Goal: Transaction & Acquisition: Purchase product/service

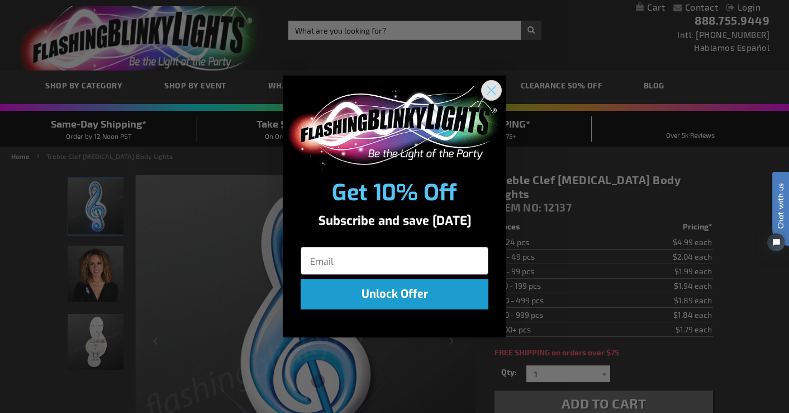
click at [490, 91] on circle "Close dialog" at bounding box center [491, 89] width 18 height 18
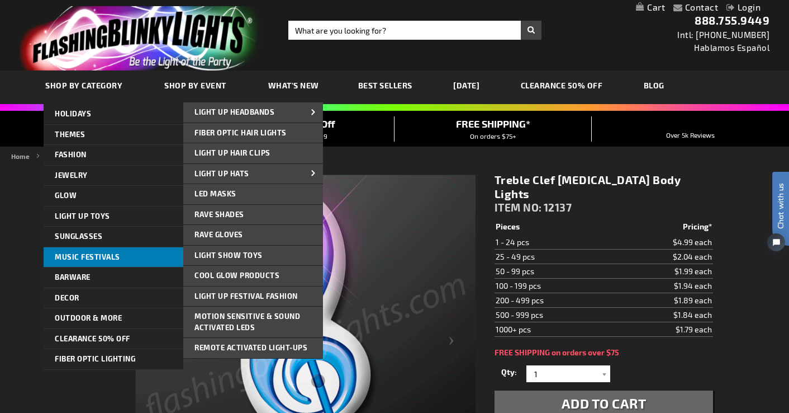
click at [87, 252] on link "Music Festivals" at bounding box center [114, 257] width 140 height 20
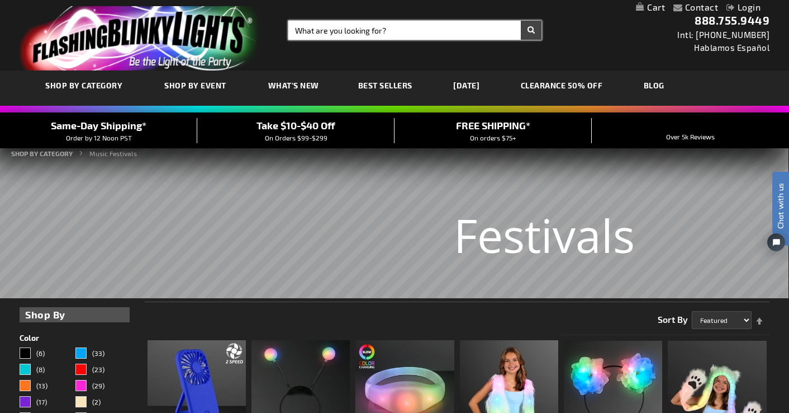
click at [390, 31] on input "Search" at bounding box center [414, 30] width 253 height 19
type input "Pins"
click at [521, 21] on button "Search" at bounding box center [531, 30] width 21 height 19
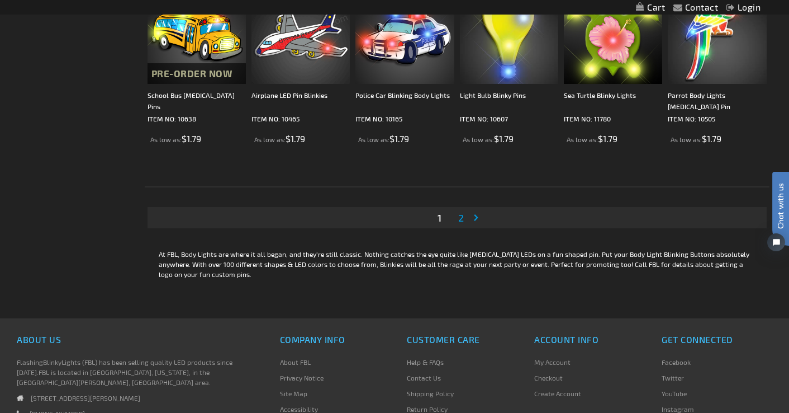
scroll to position [2117, 0]
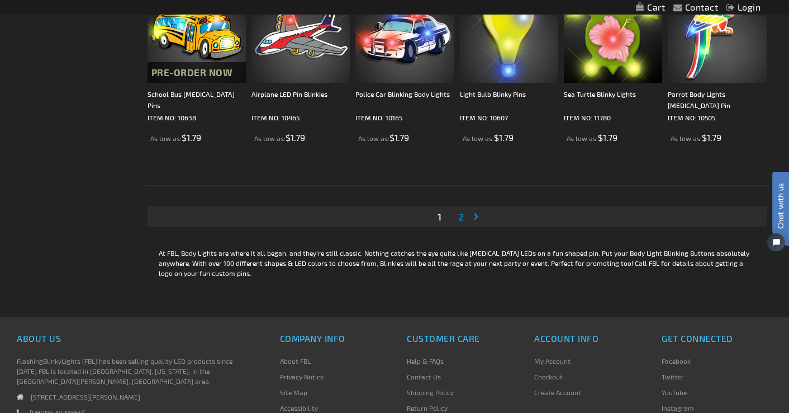
click at [463, 215] on span "2" at bounding box center [461, 216] width 6 height 12
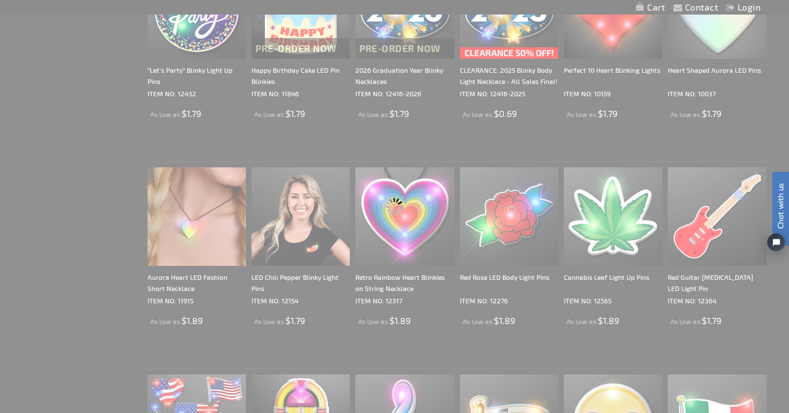
scroll to position [117, 0]
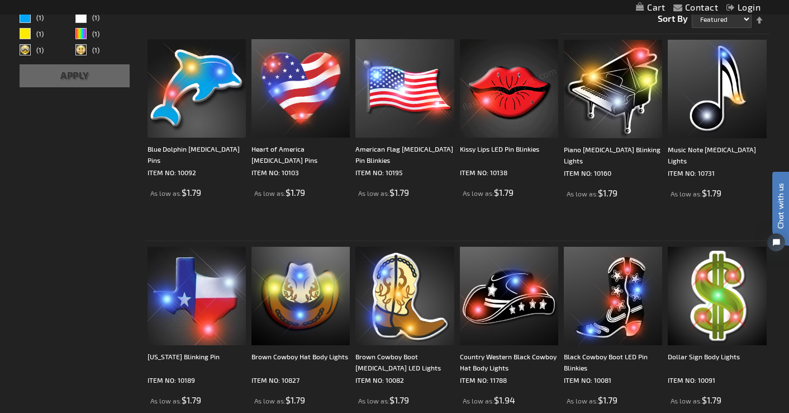
scroll to position [220, 0]
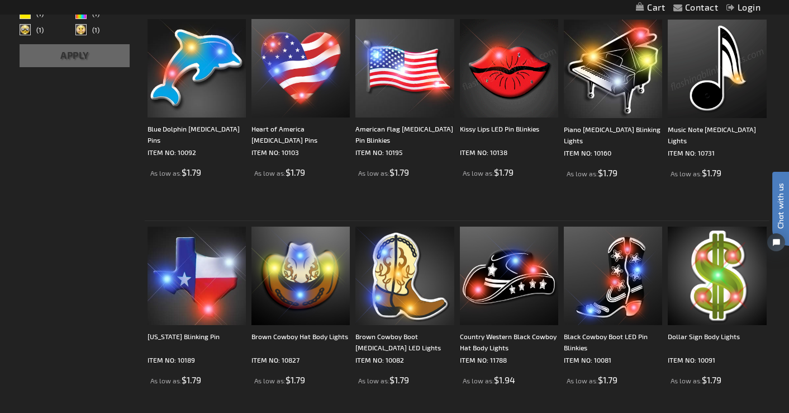
click at [731, 89] on img at bounding box center [717, 69] width 98 height 98
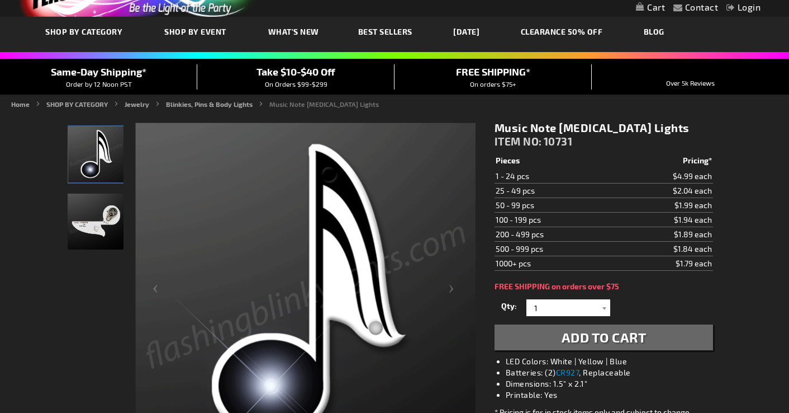
scroll to position [75, 0]
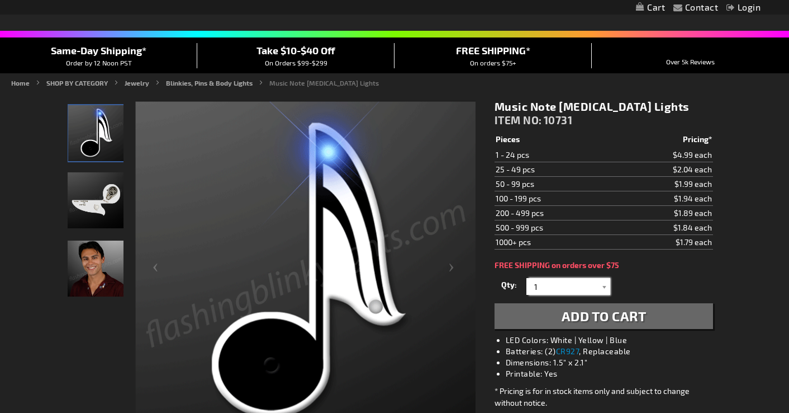
click at [566, 285] on input "1" at bounding box center [569, 286] width 81 height 17
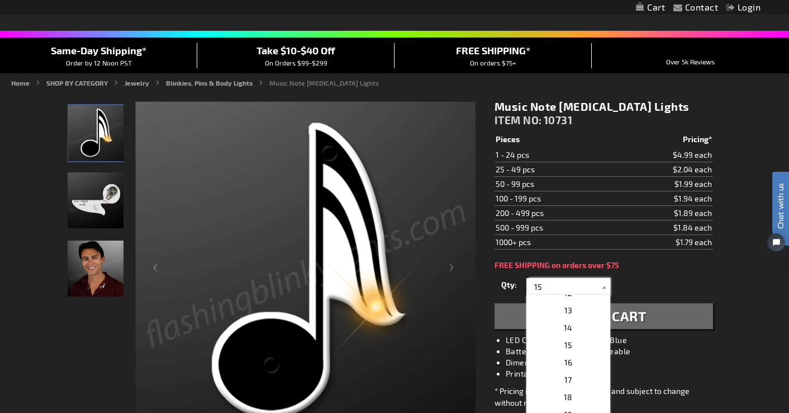
scroll to position [0, 0]
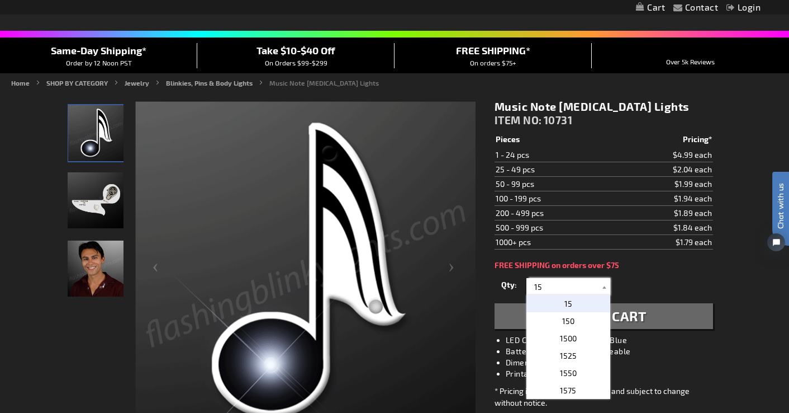
type input "1"
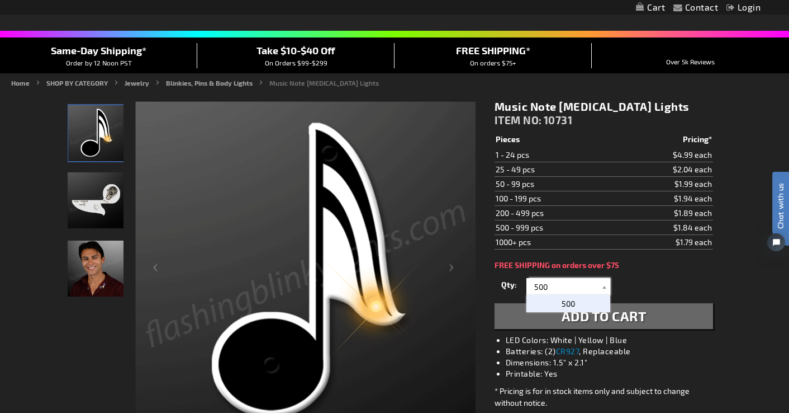
type input "500"
click at [568, 298] on p "500" at bounding box center [569, 303] width 84 height 17
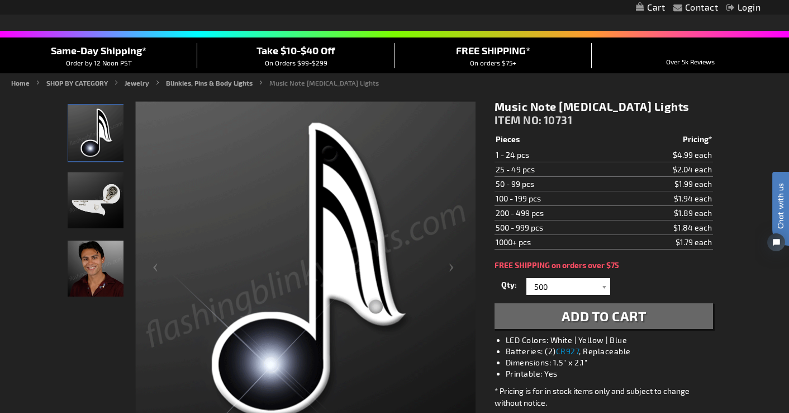
click at [612, 314] on span "Add to Cart" at bounding box center [604, 315] width 85 height 16
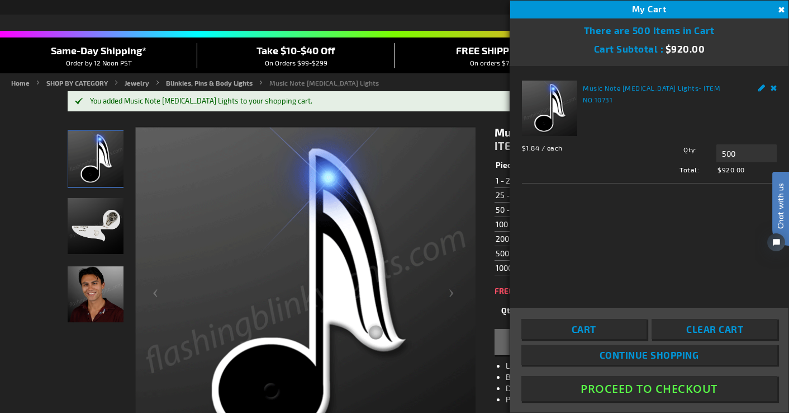
click at [784, 9] on button "Close" at bounding box center [780, 10] width 12 height 12
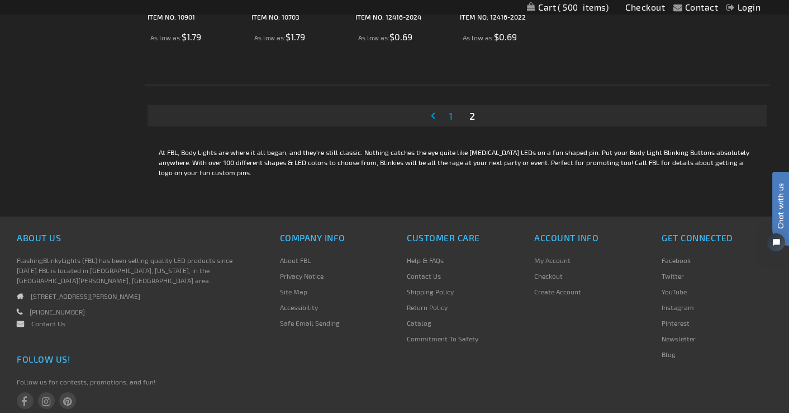
scroll to position [1805, 0]
click at [454, 115] on link "Page 1" at bounding box center [451, 114] width 8 height 17
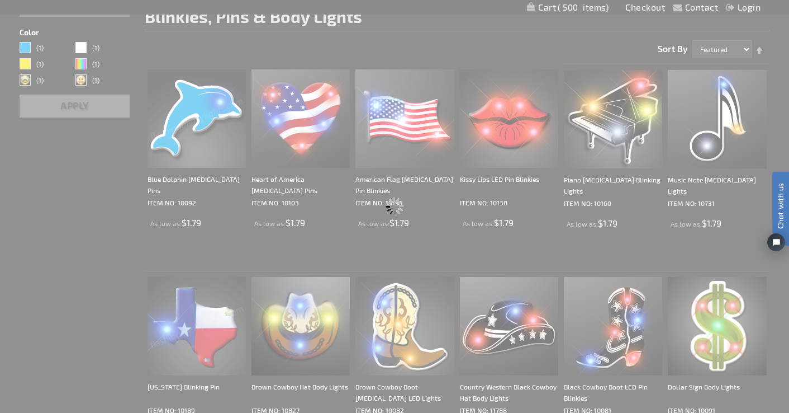
scroll to position [8, 0]
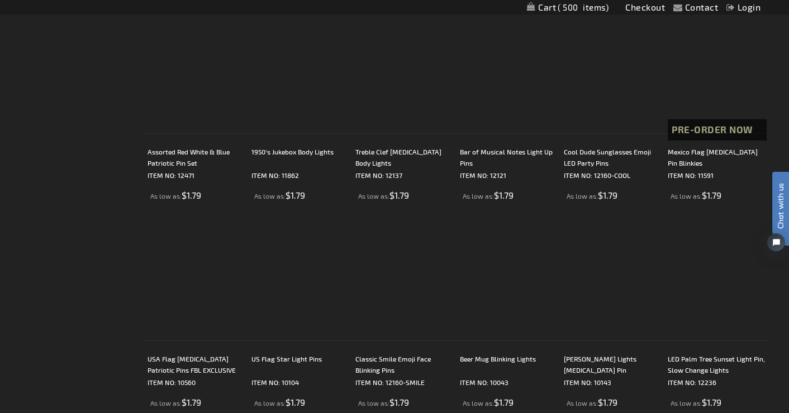
scroll to position [722, 0]
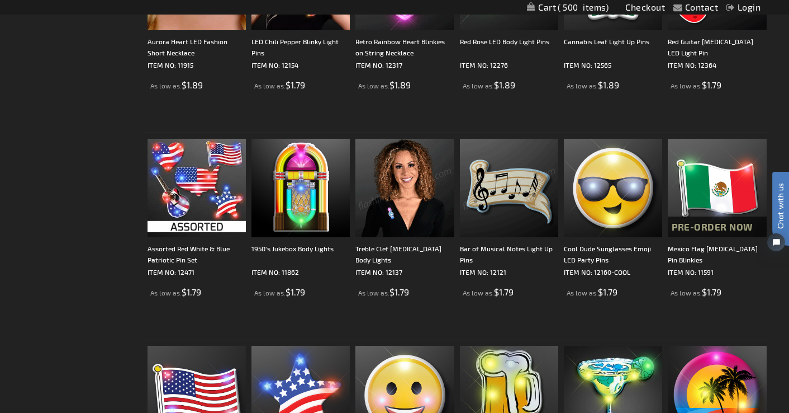
click at [506, 197] on img at bounding box center [509, 188] width 98 height 98
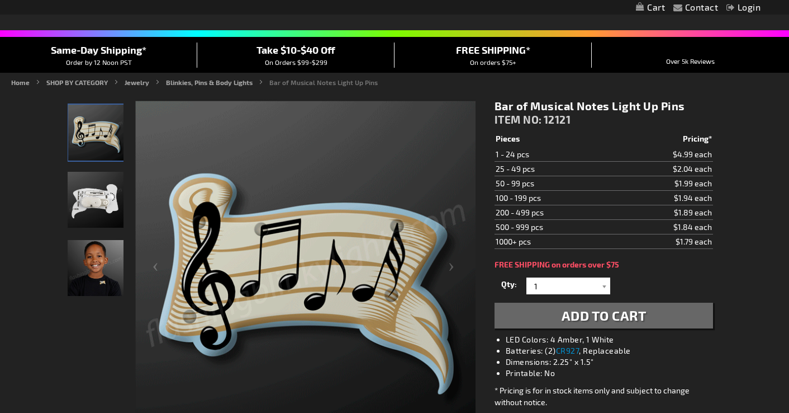
scroll to position [76, 0]
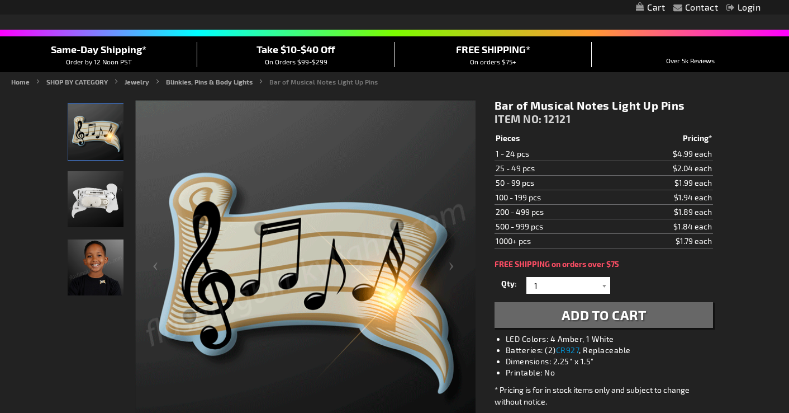
click at [103, 287] on img "Boy wearing Bars of Musical Notes Light Up Pin" at bounding box center [96, 267] width 56 height 56
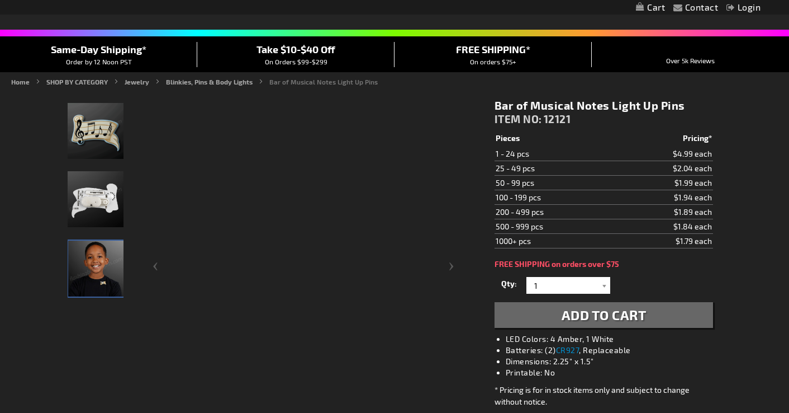
scroll to position [0, 0]
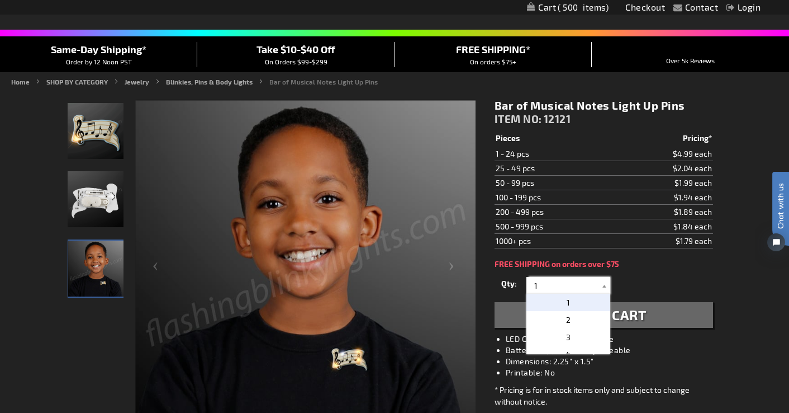
click at [569, 291] on input "1" at bounding box center [569, 285] width 81 height 17
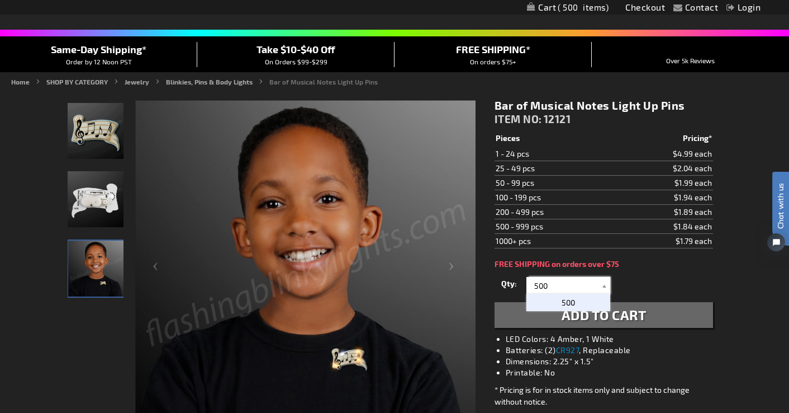
type input "500"
click at [569, 298] on span "500" at bounding box center [568, 302] width 13 height 10
click at [569, 312] on span "Add to Cart" at bounding box center [604, 314] width 85 height 16
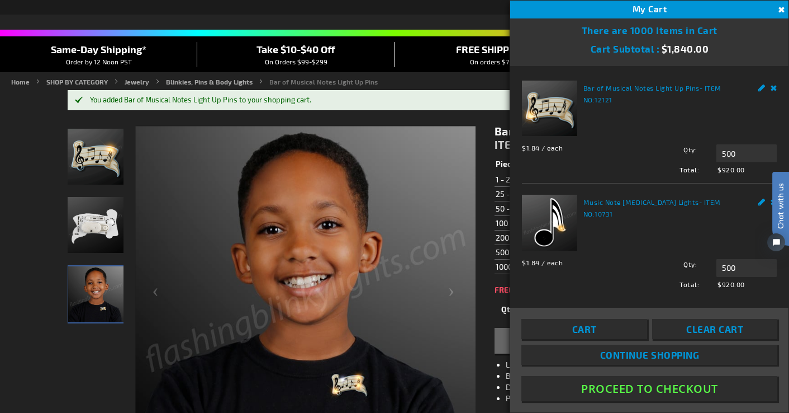
scroll to position [17, 0]
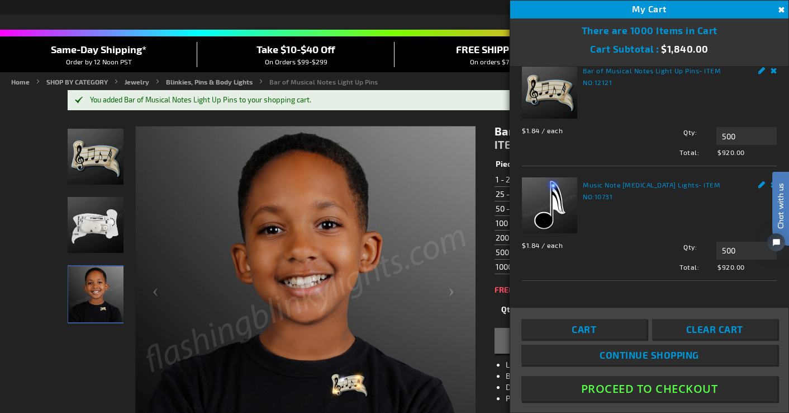
click at [627, 386] on button "Proceed To Checkout" at bounding box center [650, 388] width 256 height 25
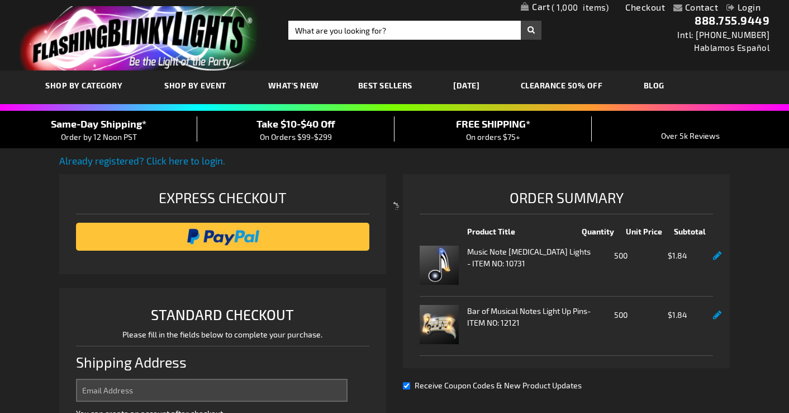
select select "US"
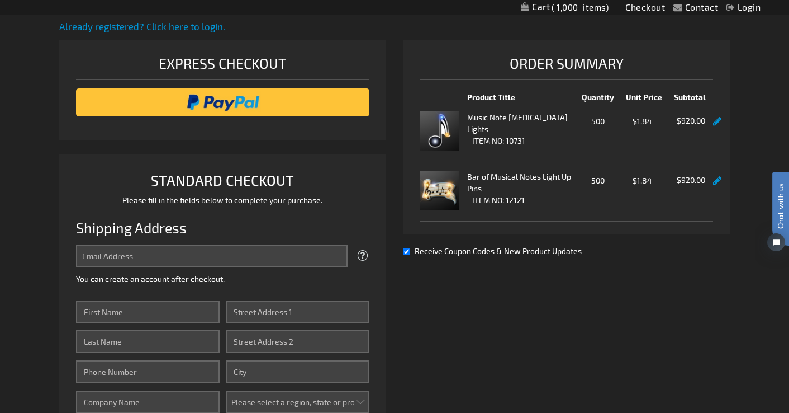
scroll to position [135, 0]
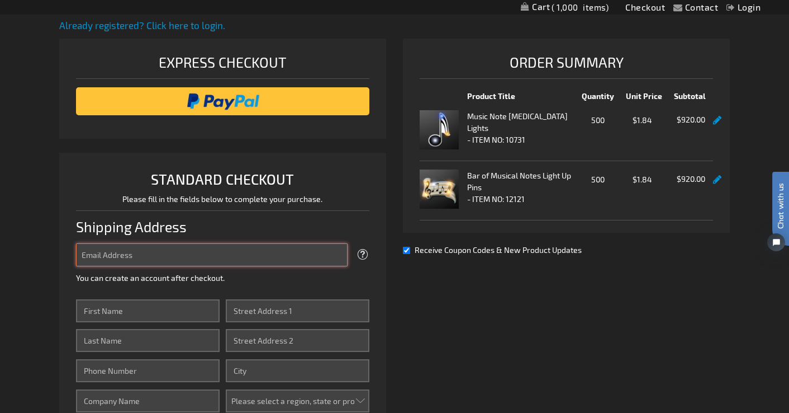
click at [262, 257] on input "Email Address" at bounding box center [212, 254] width 272 height 23
type input "[EMAIL_ADDRESS][DOMAIN_NAME]"
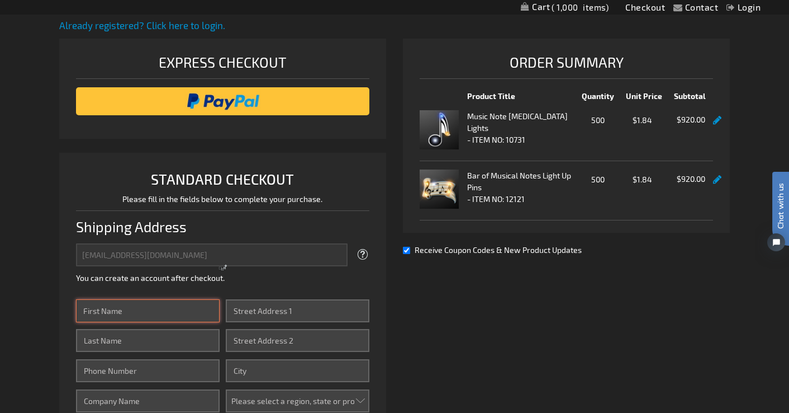
click at [168, 315] on input "First Name" at bounding box center [148, 310] width 144 height 23
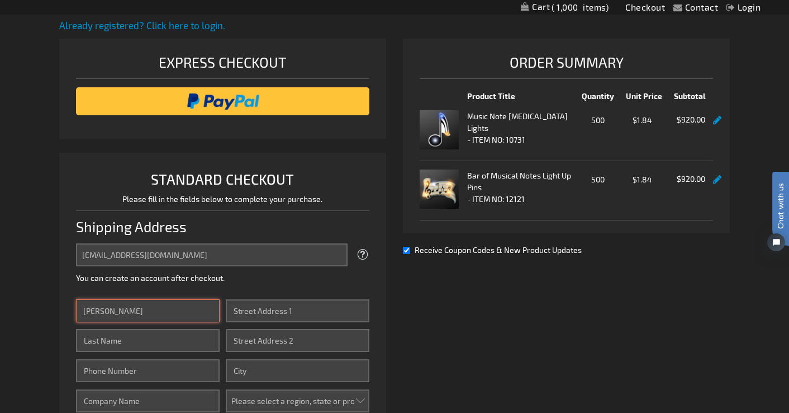
type input "[PERSON_NAME]"
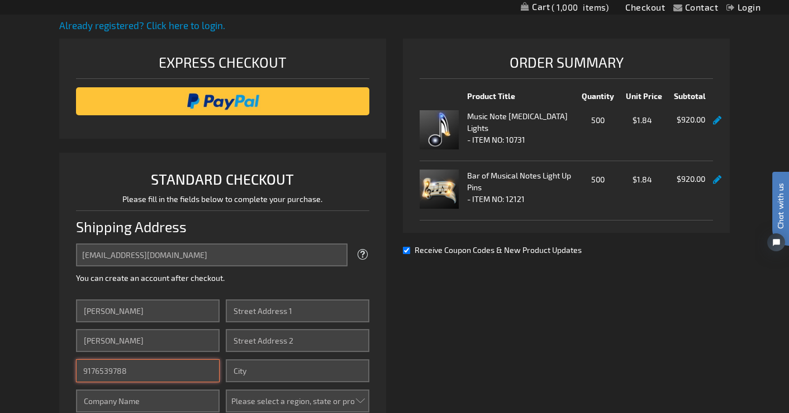
type input "9176539788"
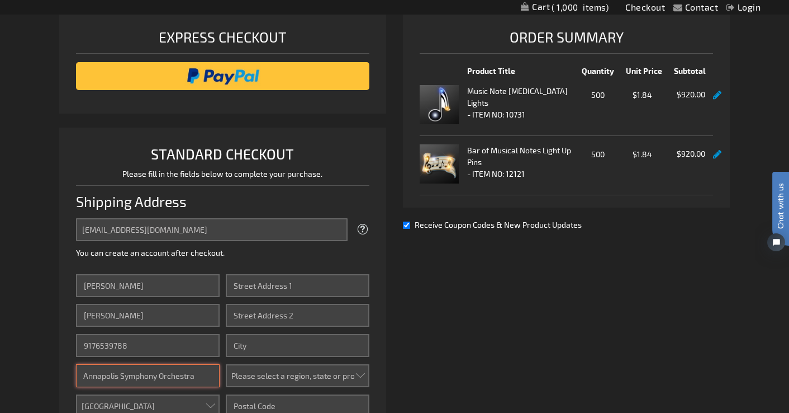
scroll to position [159, 0]
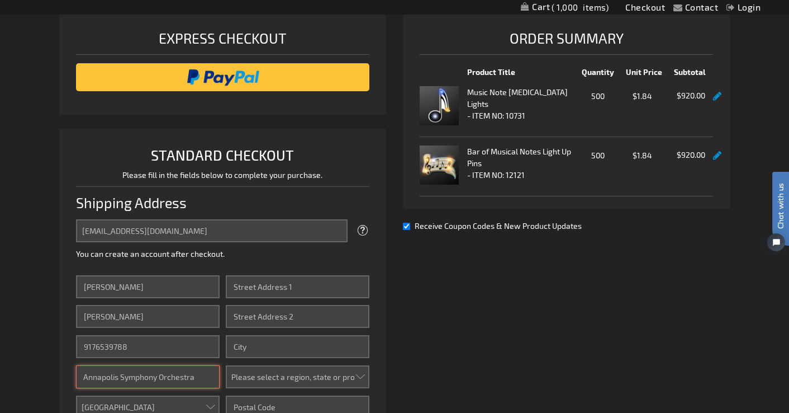
type input "Annapolis Symphony Orchestra"
click at [714, 95] on link at bounding box center [717, 97] width 8 height 10
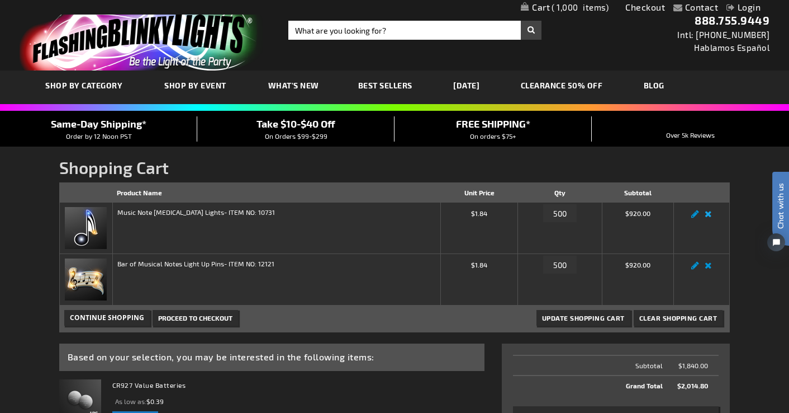
click at [709, 217] on link "Remove item" at bounding box center [708, 217] width 13 height 0
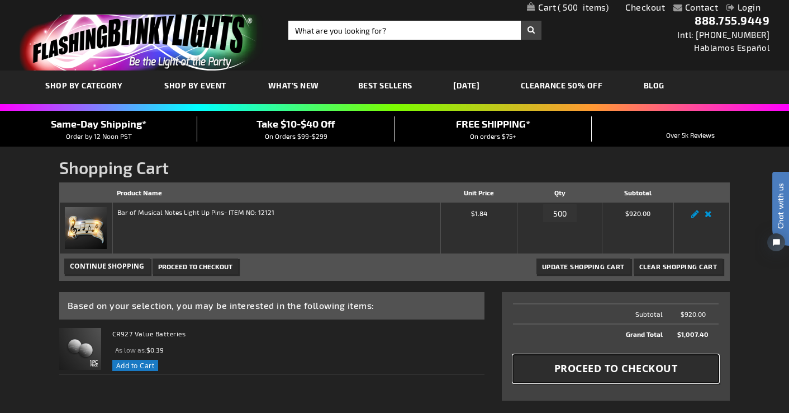
click at [632, 366] on span "Proceed to Checkout" at bounding box center [617, 368] width 124 height 14
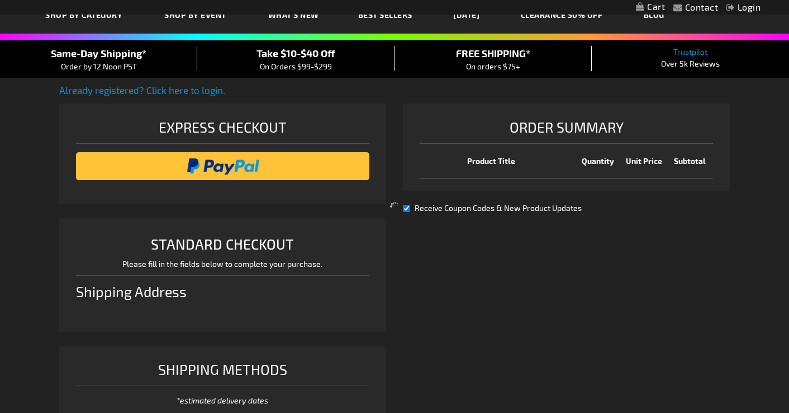
select select "US"
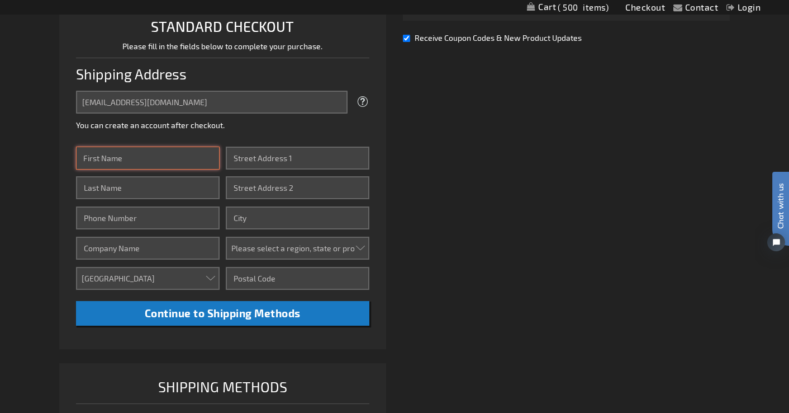
click at [187, 162] on input "First Name" at bounding box center [148, 157] width 144 height 23
type input "[PERSON_NAME]"
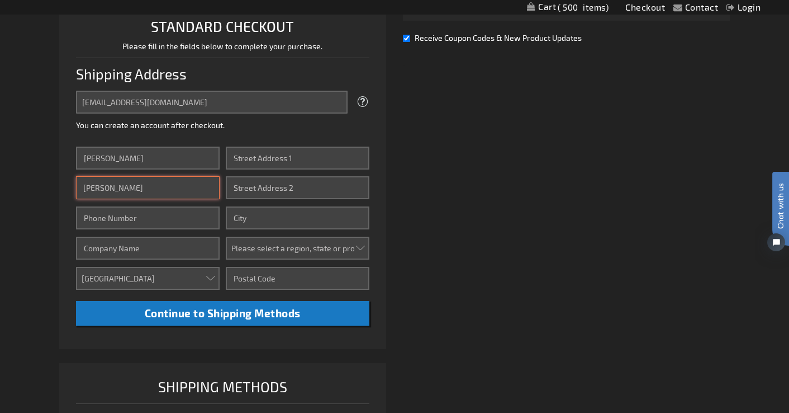
type input "[PERSON_NAME]"
type input "9176539788"
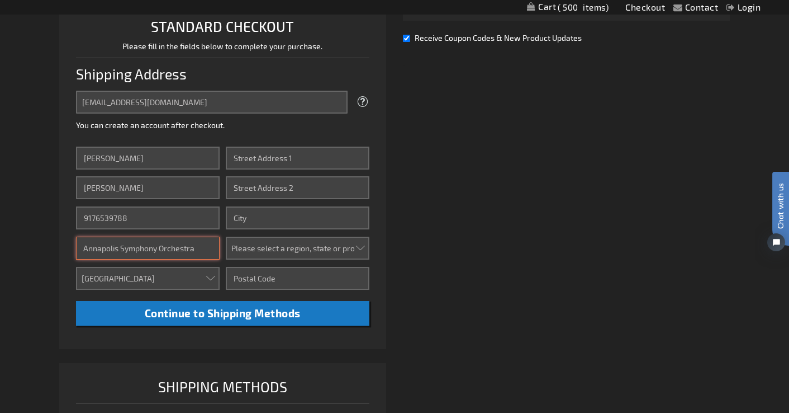
type input "Annapolis Symphony Orchestra"
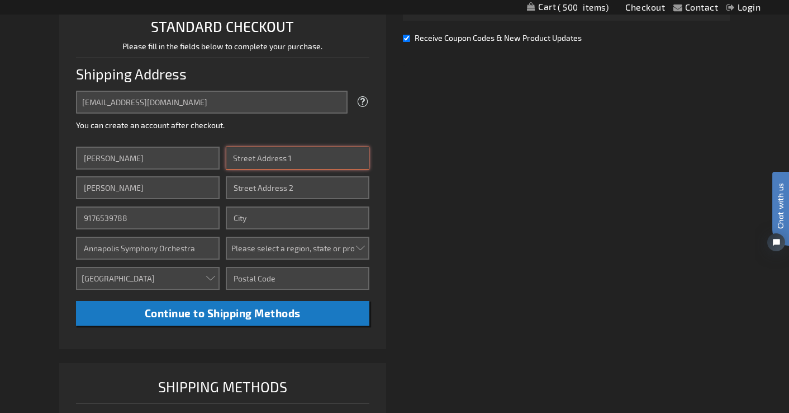
click at [299, 154] on input "Street Address: Line 1" at bounding box center [298, 157] width 144 height 23
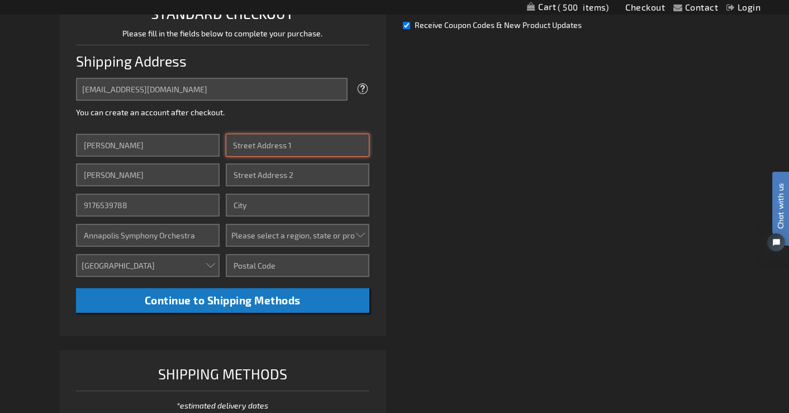
scroll to position [297, 0]
